Goal: Information Seeking & Learning: Learn about a topic

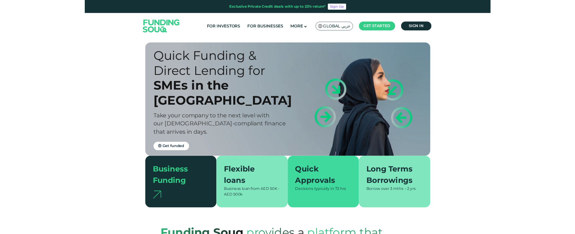
scroll to position [7, 0]
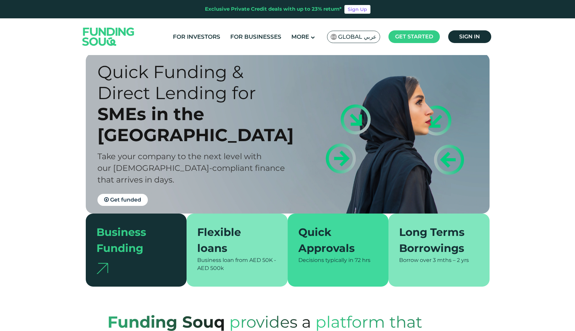
click at [207, 230] on div "Flexible loans" at bounding box center [233, 240] width 72 height 32
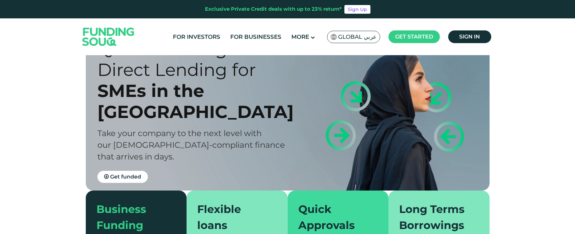
scroll to position [46, 0]
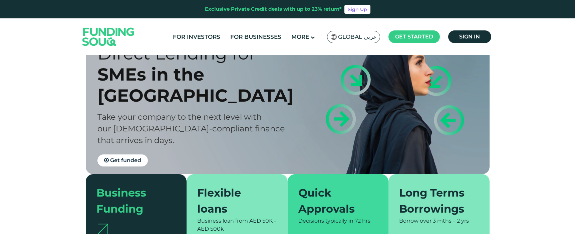
click at [216, 221] on span "Business loan from" at bounding box center [222, 220] width 51 height 6
copy section "Business loan from AED 50K - AED 500k"
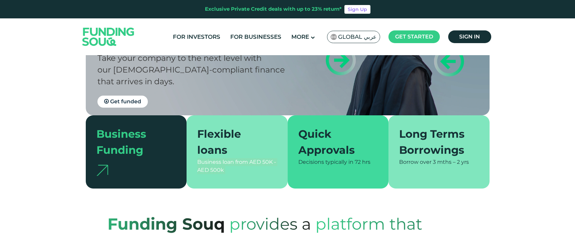
scroll to position [87, 0]
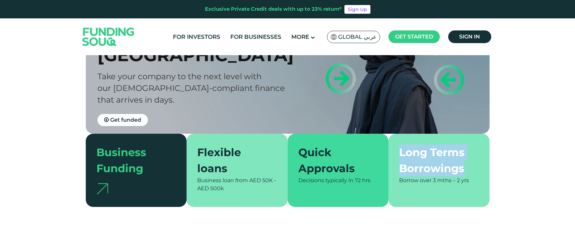
drag, startPoint x: 398, startPoint y: 152, endPoint x: 483, endPoint y: 166, distance: 85.8
click at [483, 166] on div "Long Terms Borrowings Borrow over 3 mths – 2 yrs" at bounding box center [439, 170] width 101 height 73
copy div "Long Terms Borrowings"
click at [483, 166] on div "Long Terms Borrowings Borrow over 3 mths – 2 yrs" at bounding box center [439, 170] width 101 height 73
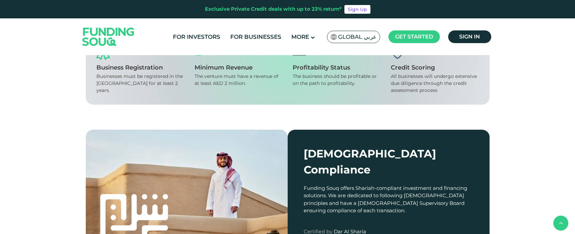
scroll to position [621, 0]
